Goal: Complete application form: Complete application form

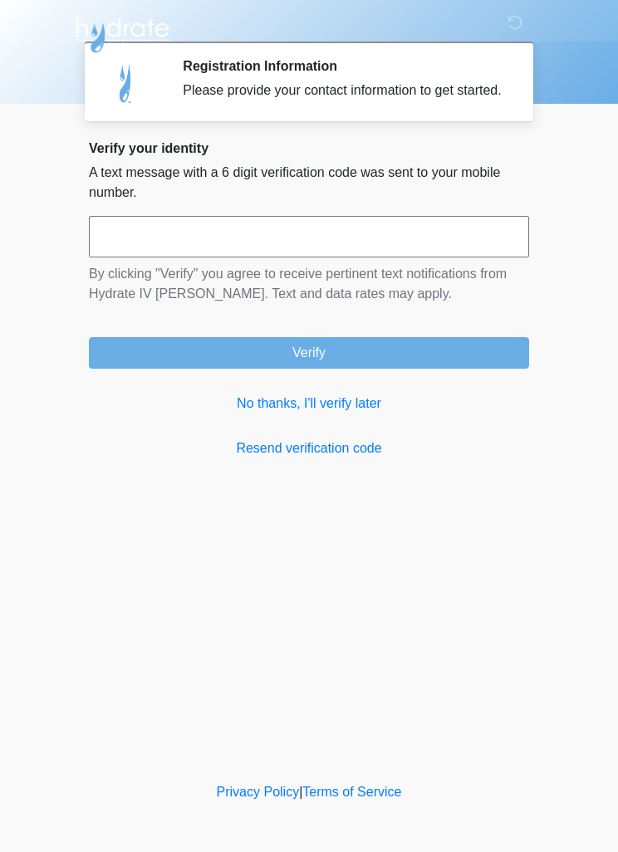
click at [328, 414] on link "No thanks, I'll verify later" at bounding box center [309, 404] width 440 height 20
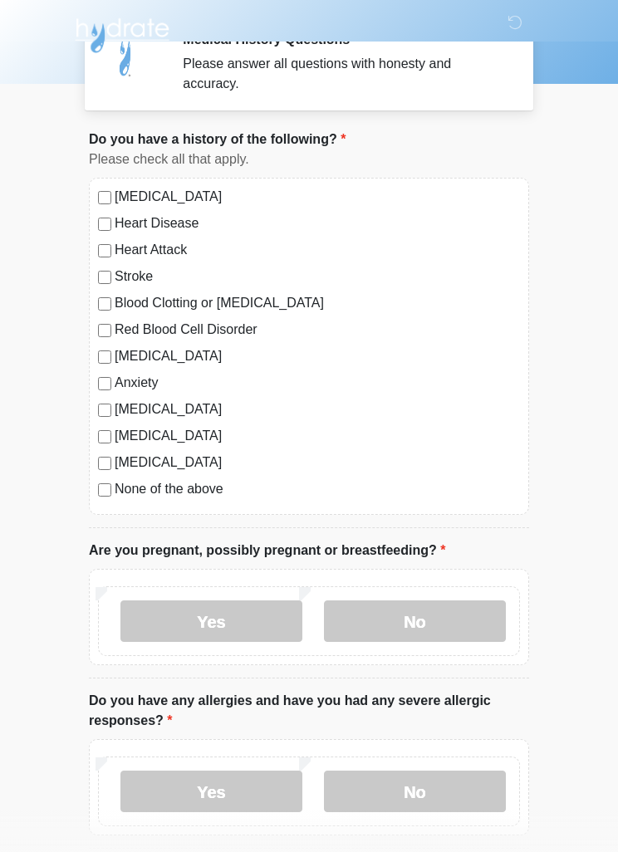
scroll to position [14, 0]
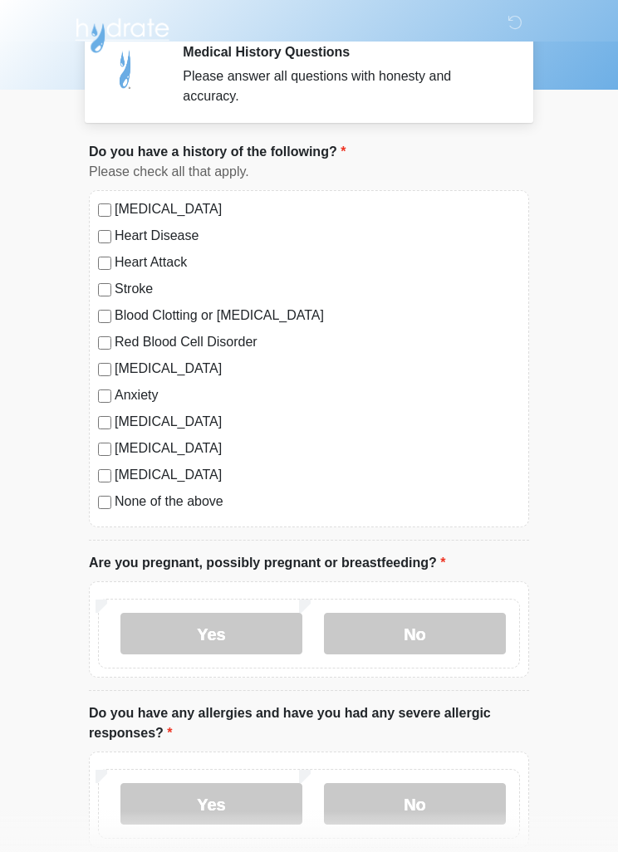
click at [452, 629] on label "No" at bounding box center [415, 634] width 182 height 42
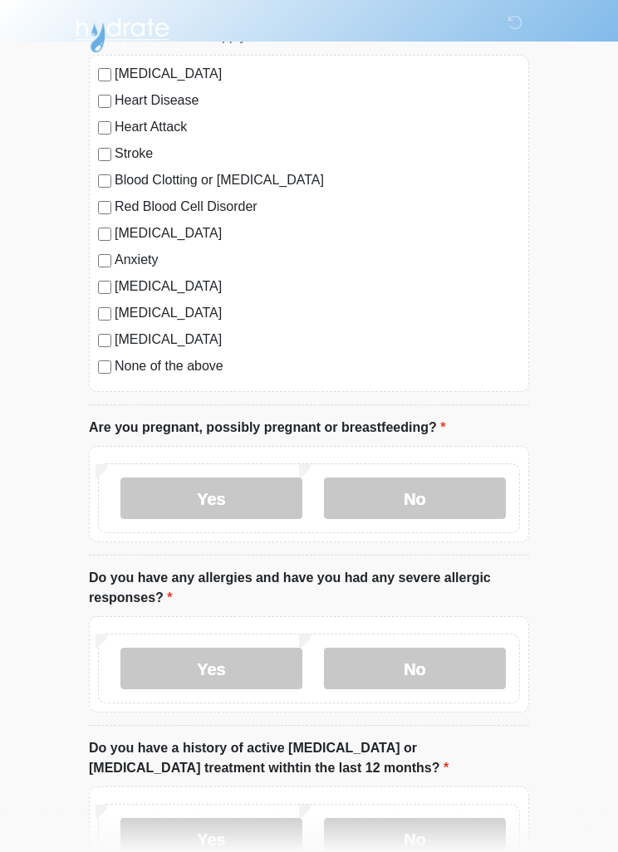
scroll to position [151, 0]
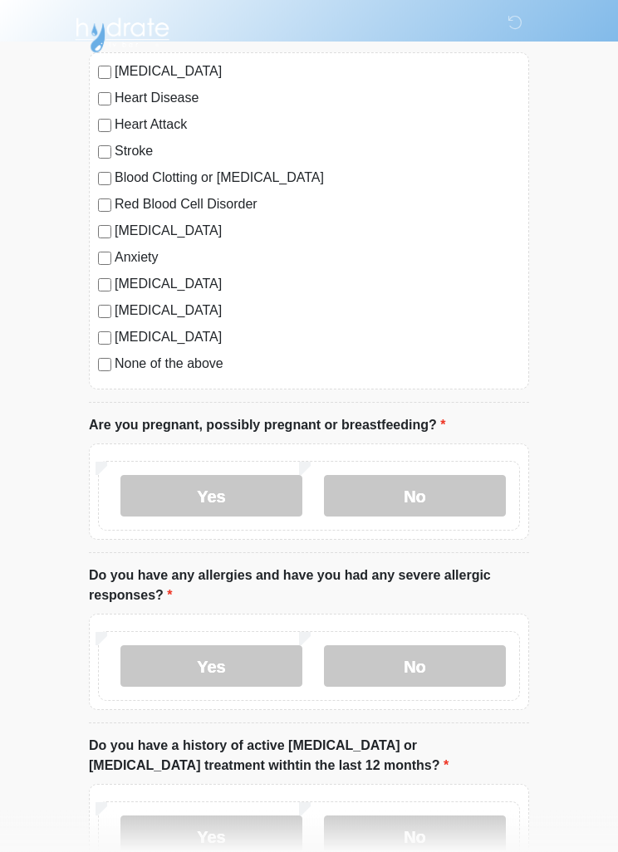
click at [446, 660] on label "No" at bounding box center [415, 667] width 182 height 42
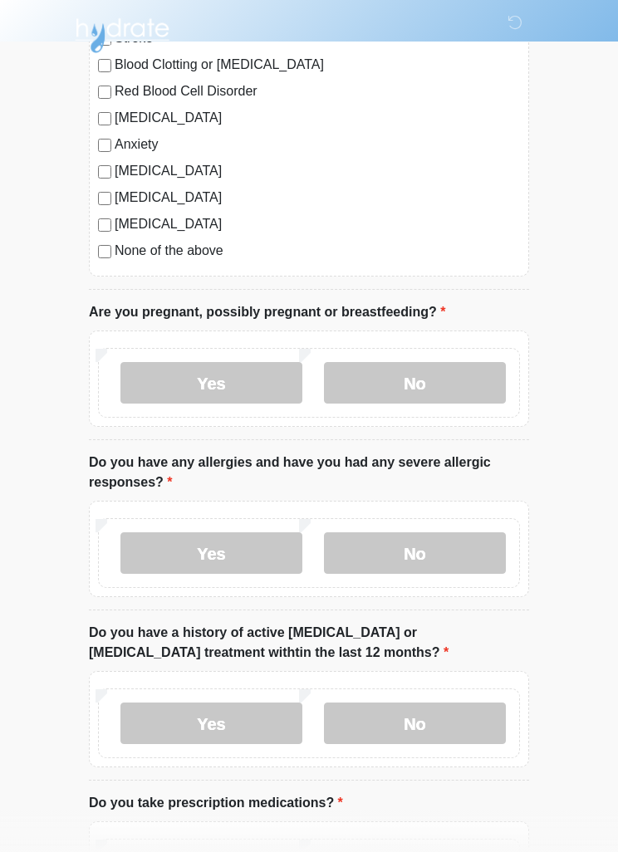
scroll to position [266, 0]
click at [448, 723] on label "No" at bounding box center [415, 723] width 182 height 42
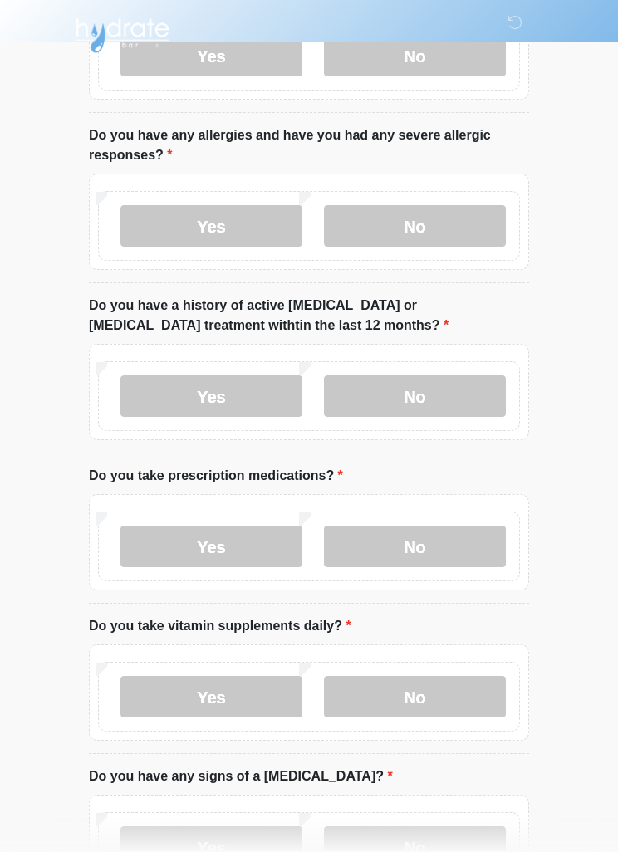
scroll to position [590, 0]
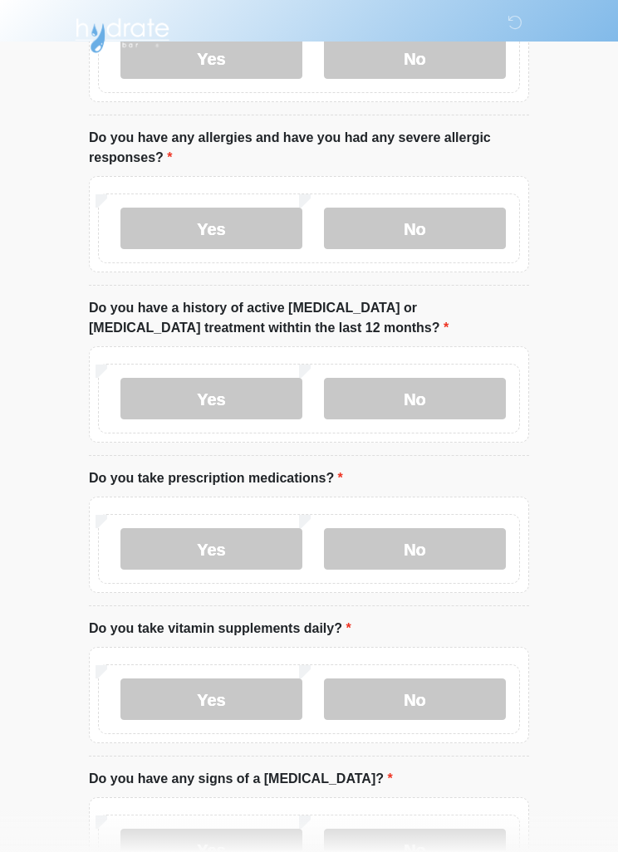
click at [449, 550] on label "No" at bounding box center [415, 549] width 182 height 42
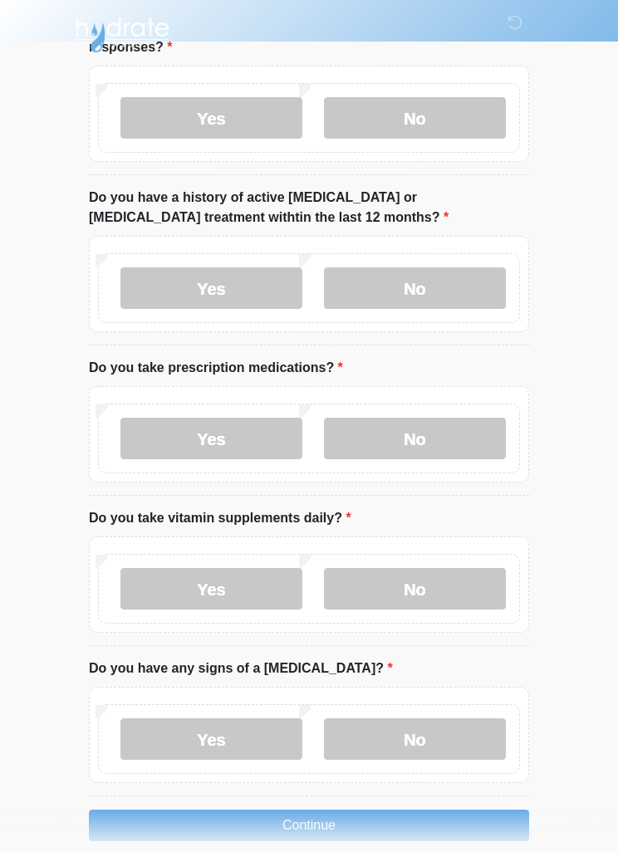
scroll to position [723, 0]
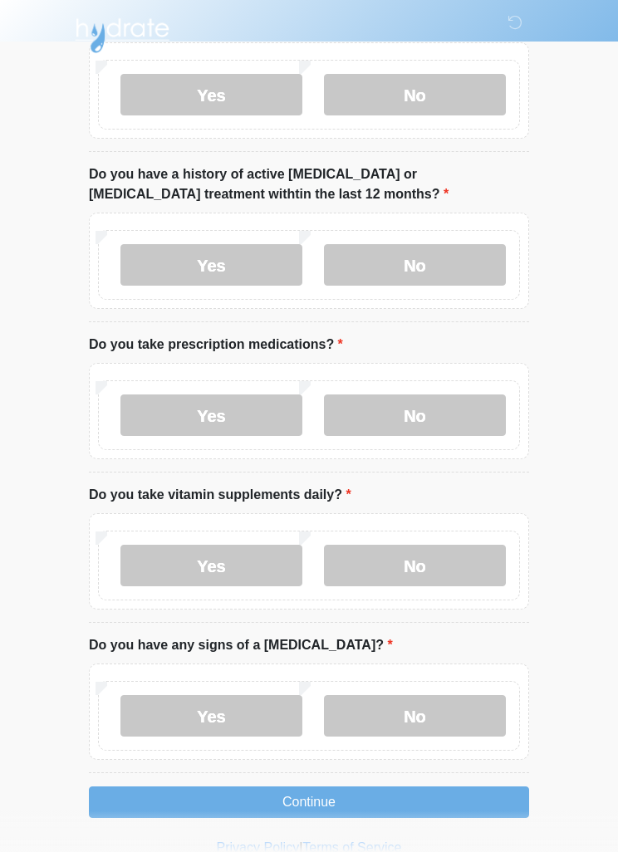
click at [447, 558] on label "No" at bounding box center [415, 566] width 182 height 42
click at [440, 716] on label "No" at bounding box center [415, 716] width 182 height 42
click at [356, 806] on button "Continue" at bounding box center [309, 802] width 440 height 32
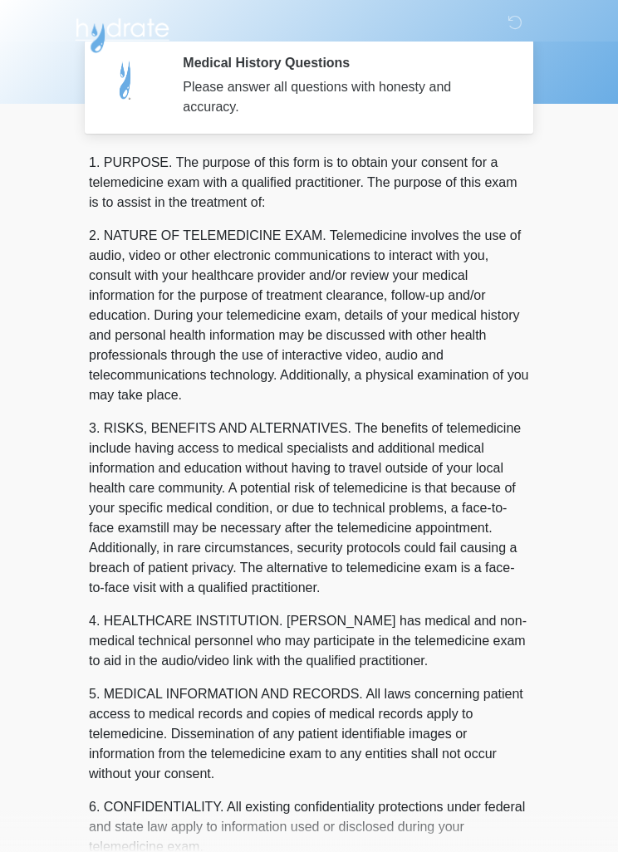
scroll to position [0, 0]
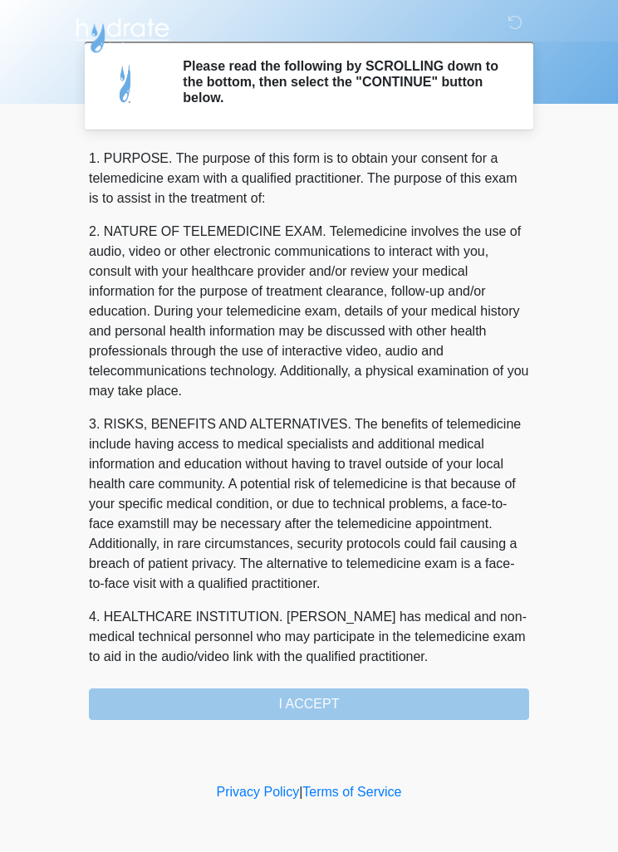
click at [338, 710] on div "1. PURPOSE. The purpose of this form is to obtain your consent for a telemedici…" at bounding box center [309, 434] width 440 height 571
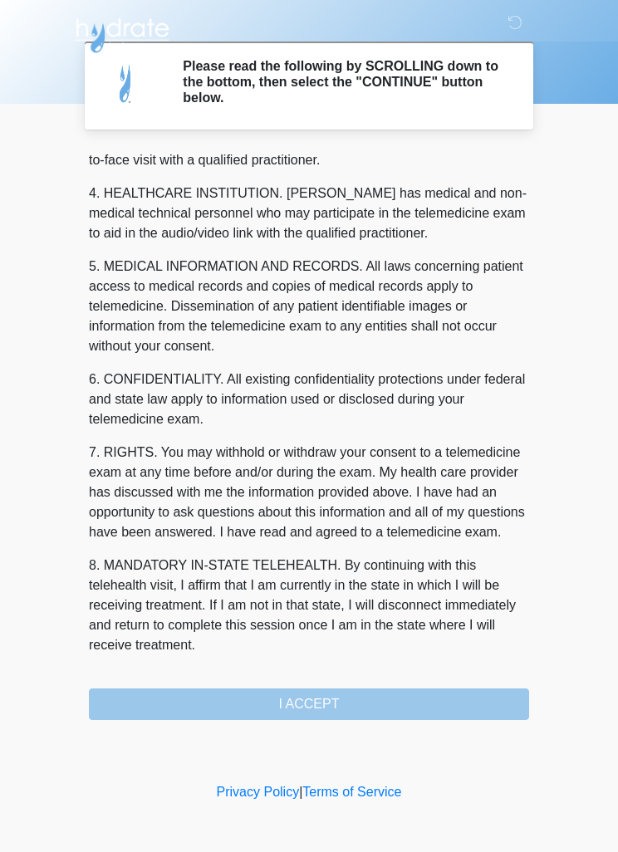
scroll to position [463, 0]
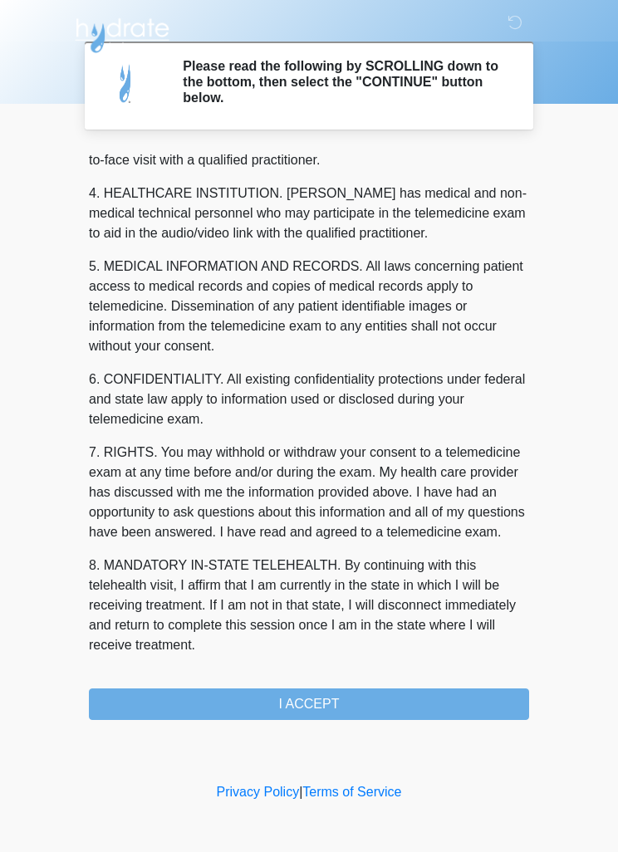
click at [344, 706] on button "I ACCEPT" at bounding box center [309, 704] width 440 height 32
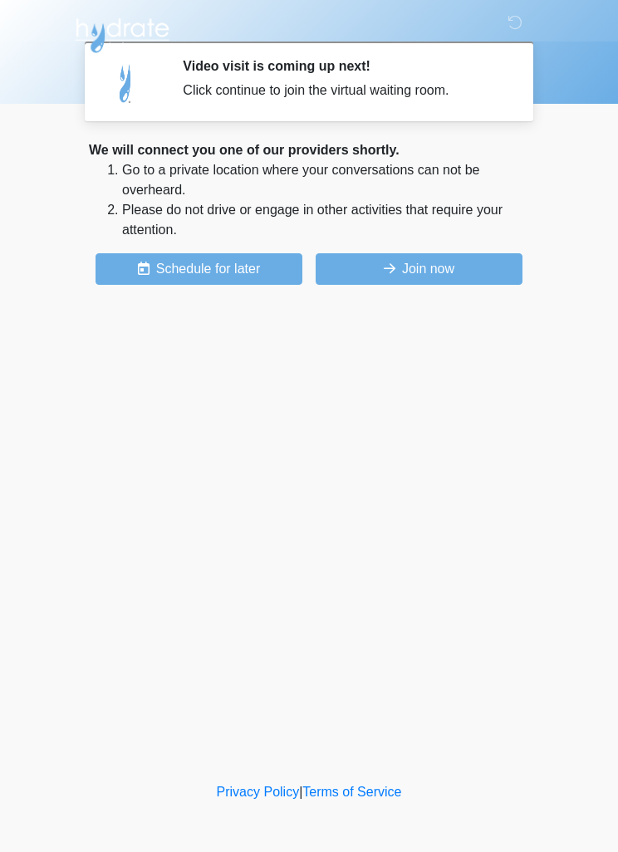
click at [449, 268] on button "Join now" at bounding box center [419, 269] width 207 height 32
